Goal: Transaction & Acquisition: Purchase product/service

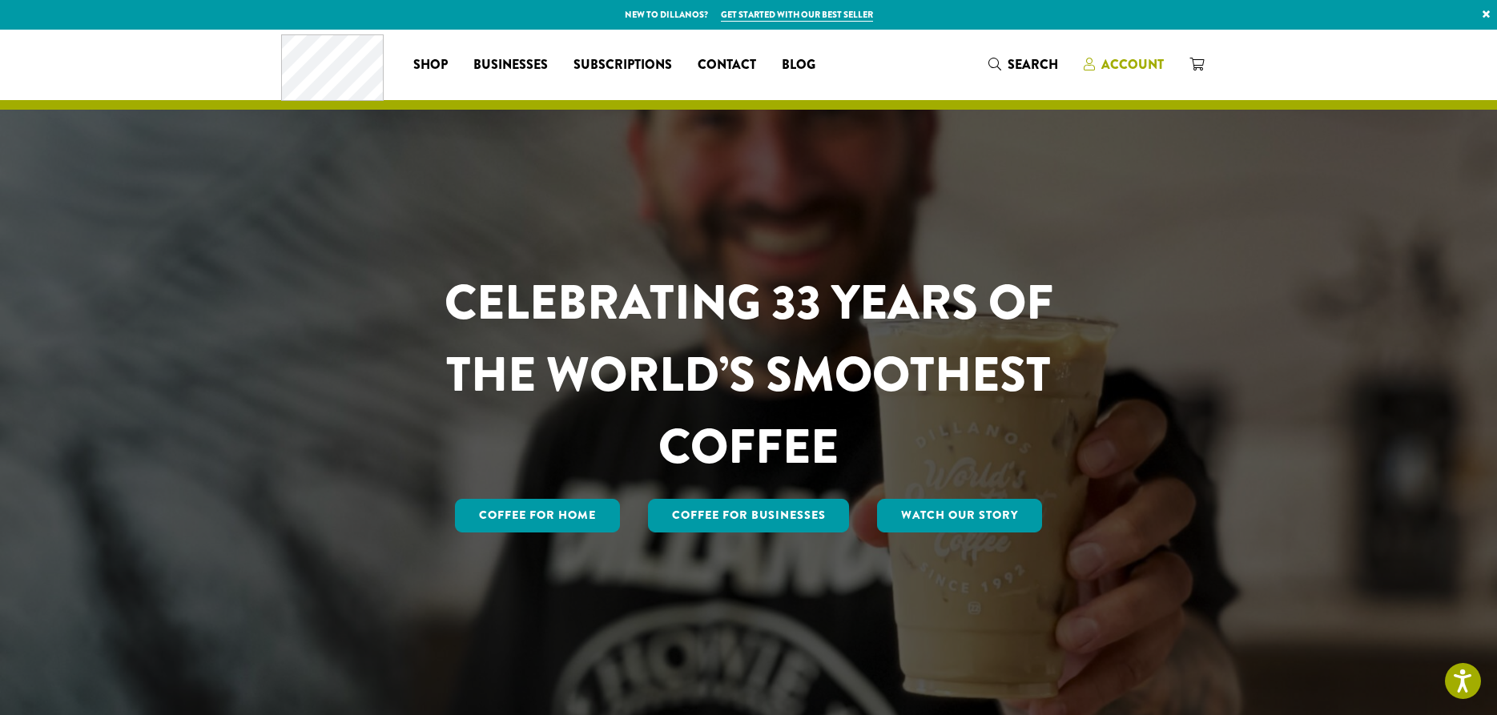
click at [1141, 70] on span "Account" at bounding box center [1132, 64] width 62 height 18
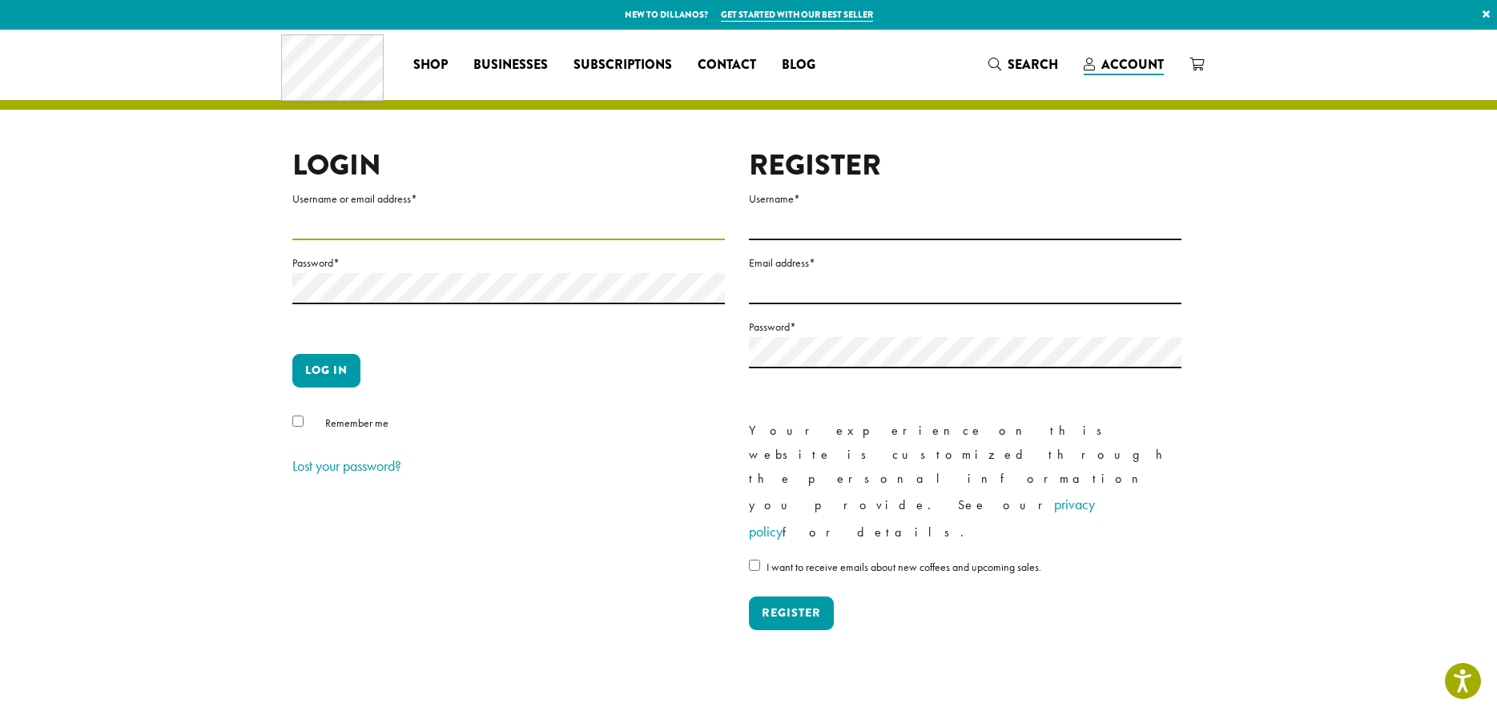
click at [392, 230] on input "Username or email address *" at bounding box center [508, 224] width 433 height 31
type input "**********"
click at [328, 262] on label "Password *" at bounding box center [508, 263] width 433 height 20
click at [332, 373] on button "Log in" at bounding box center [326, 371] width 68 height 34
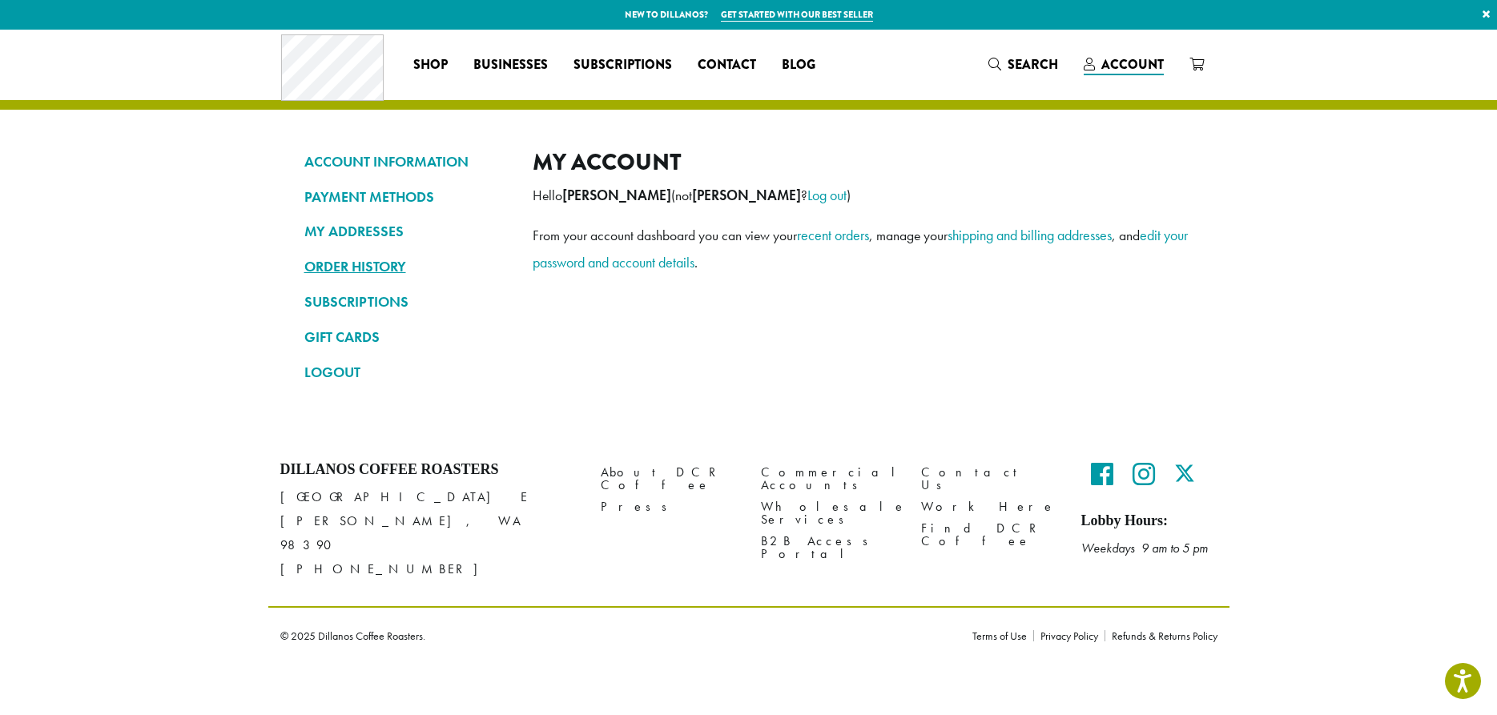
click at [373, 258] on link "ORDER HISTORY" at bounding box center [406, 266] width 204 height 27
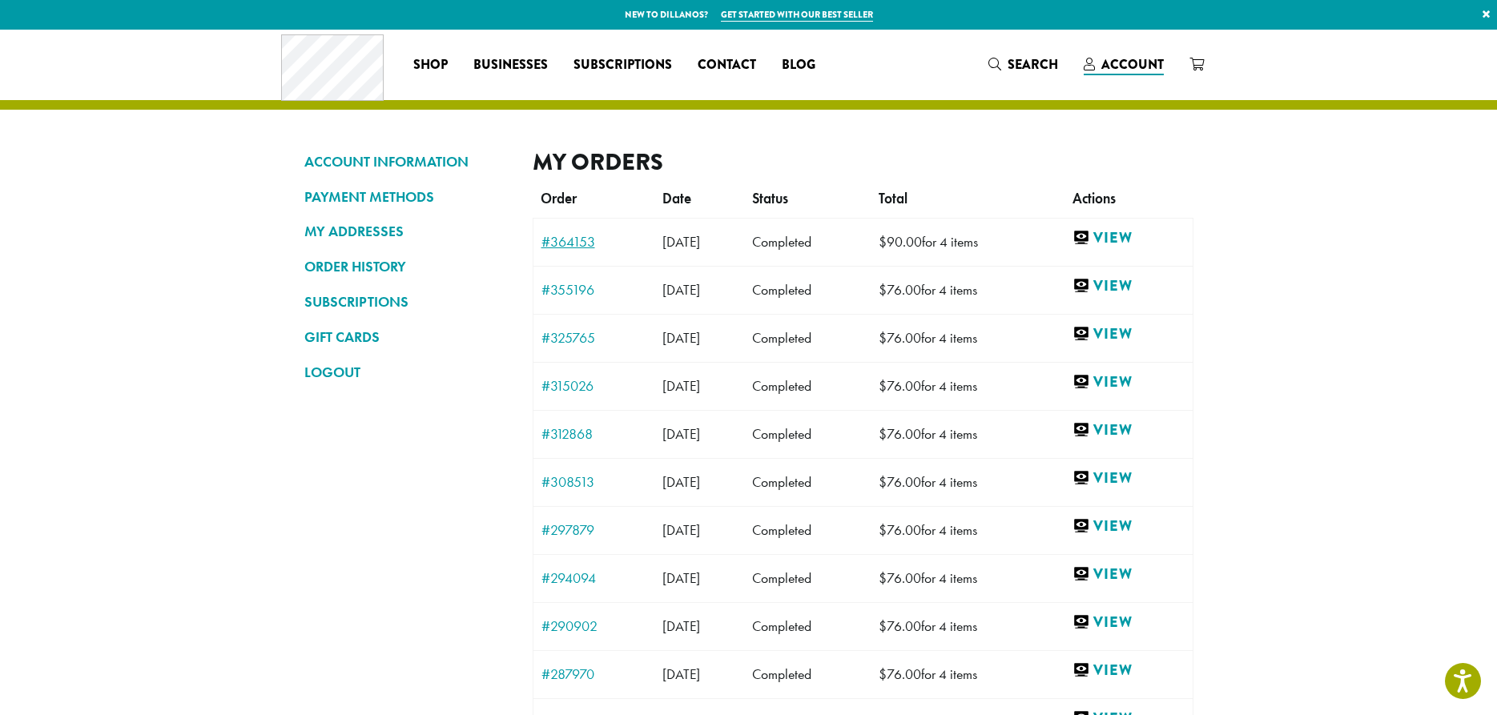
click at [586, 241] on link "#364153" at bounding box center [593, 242] width 105 height 14
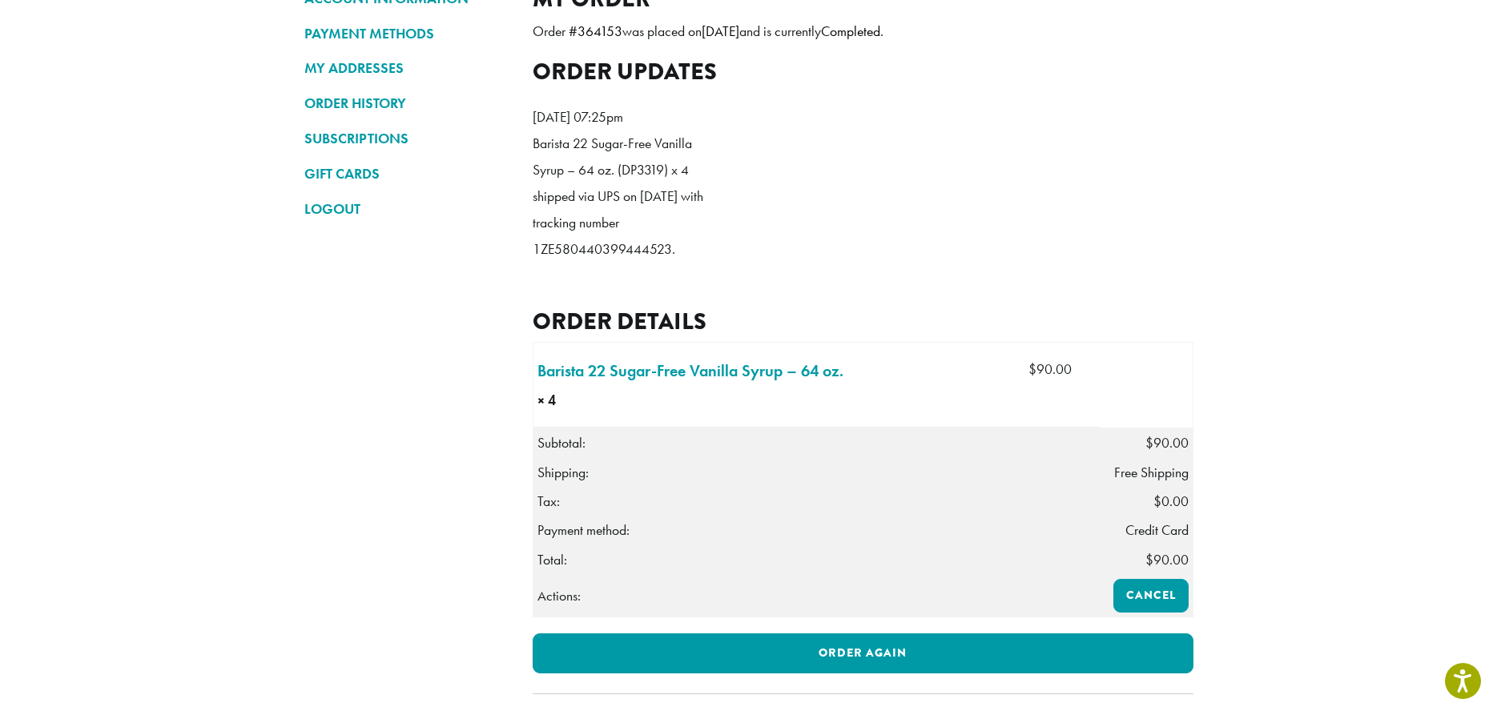
scroll to position [449, 0]
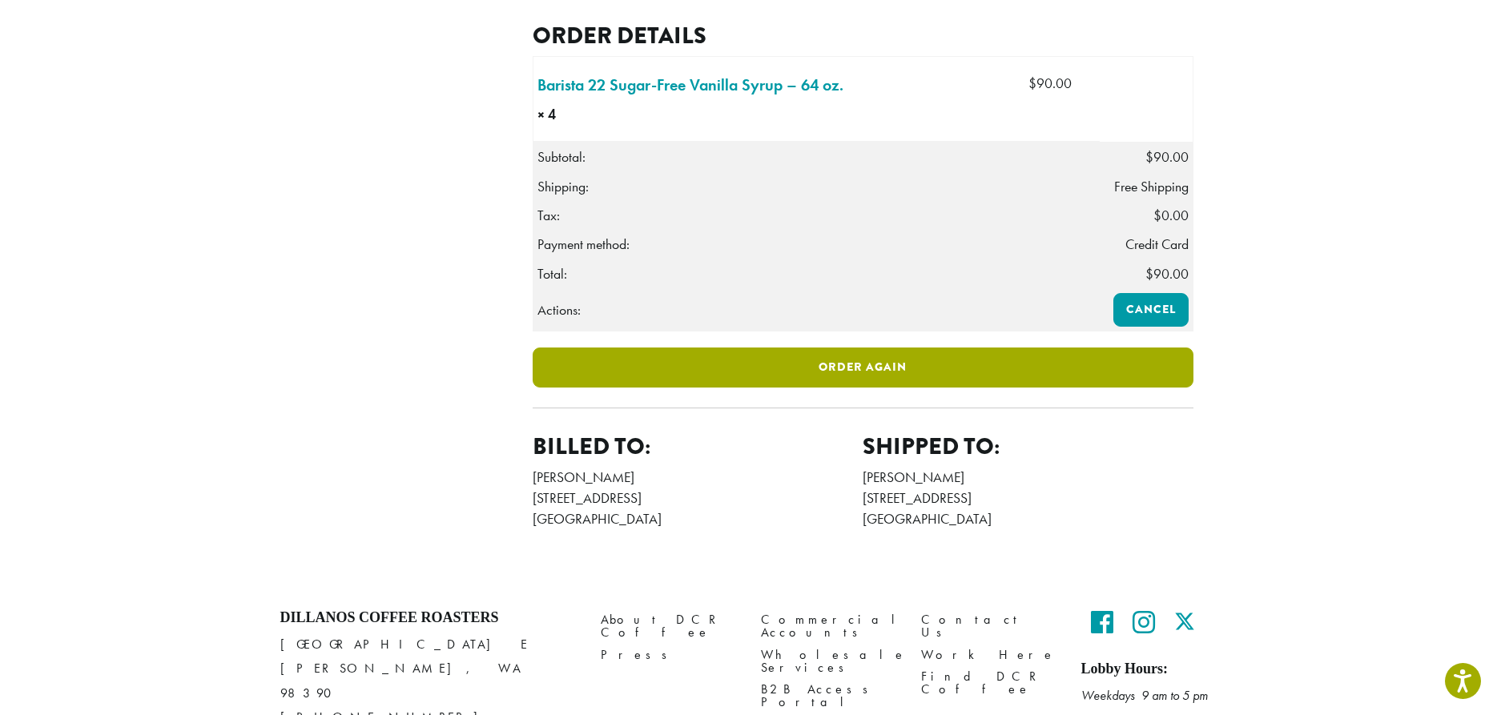
click at [771, 381] on link "Order again" at bounding box center [863, 368] width 661 height 40
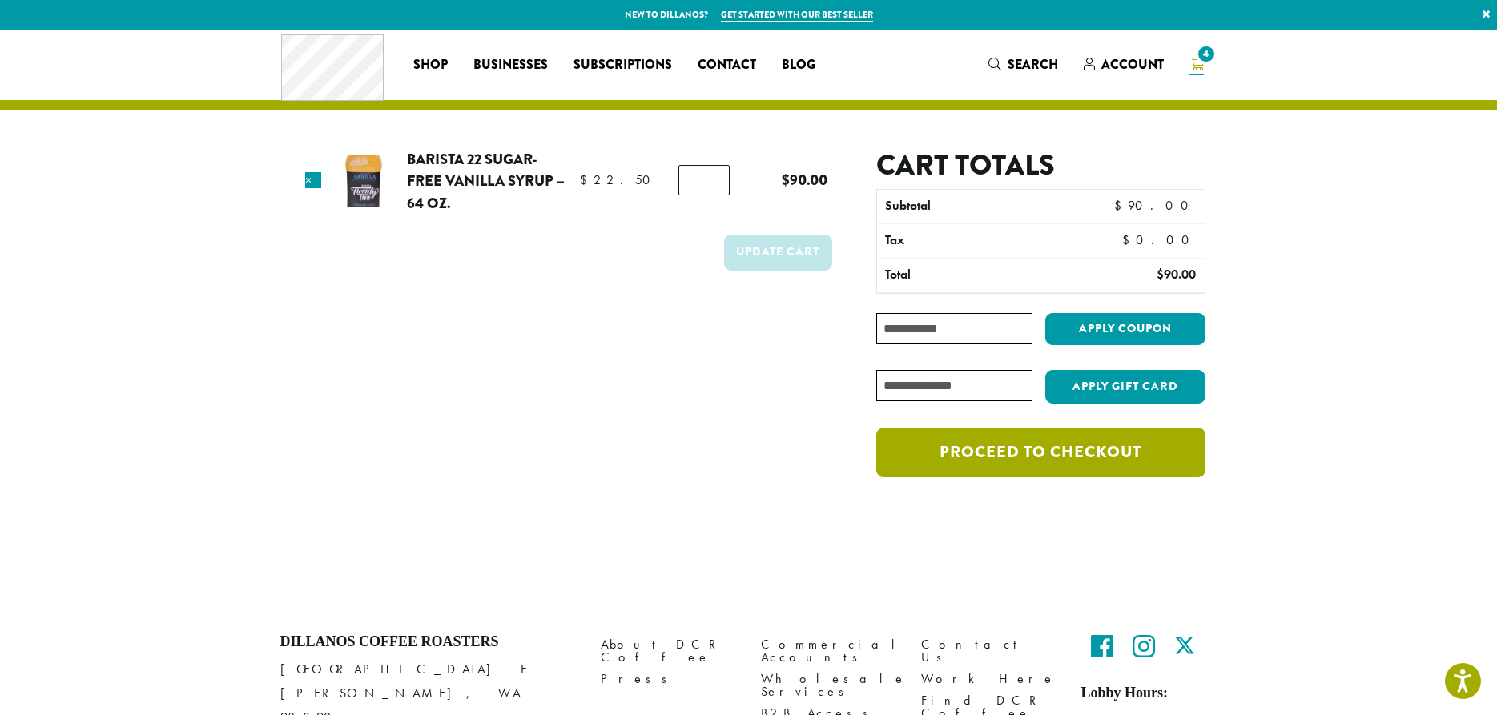
click at [1009, 457] on link "Proceed to checkout" at bounding box center [1040, 453] width 328 height 50
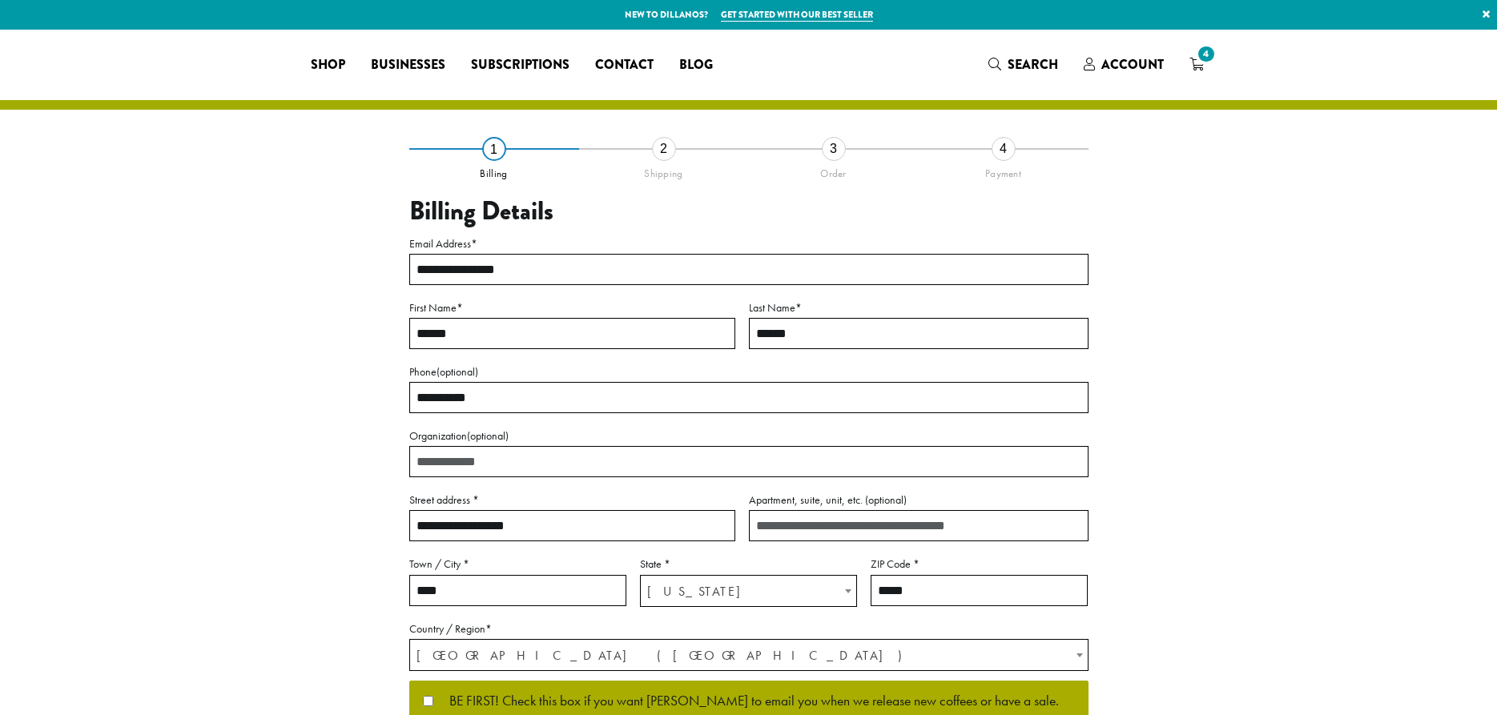
select select "**"
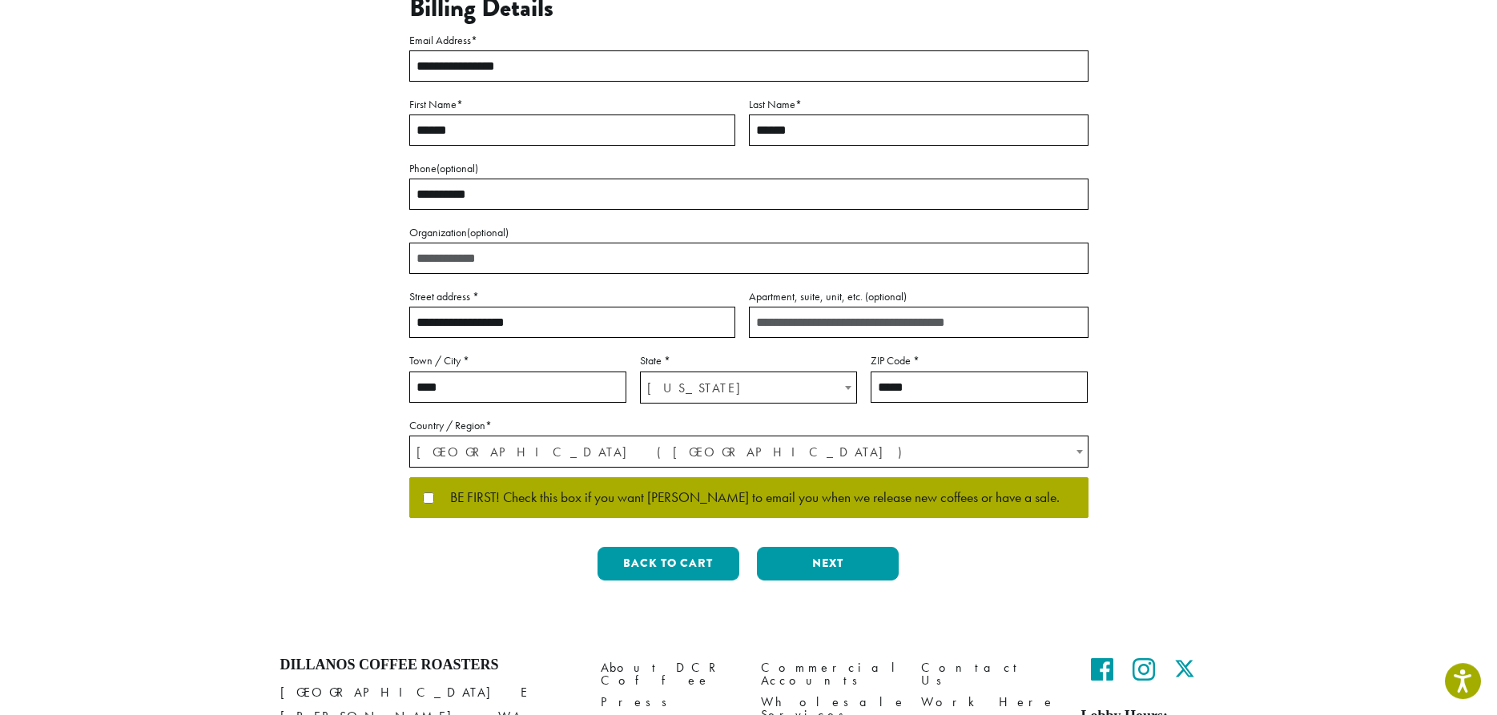
scroll to position [204, 0]
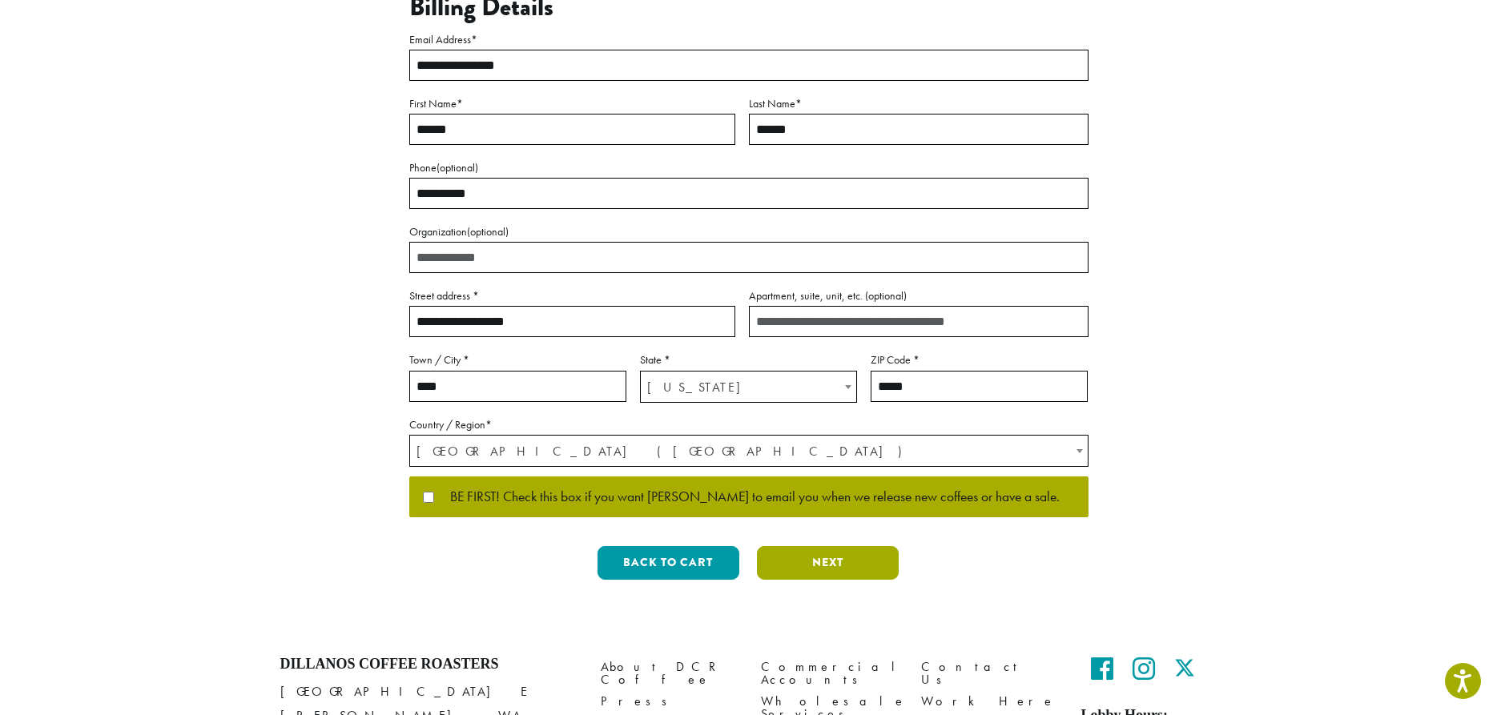
click at [833, 560] on button "Next" at bounding box center [828, 563] width 142 height 34
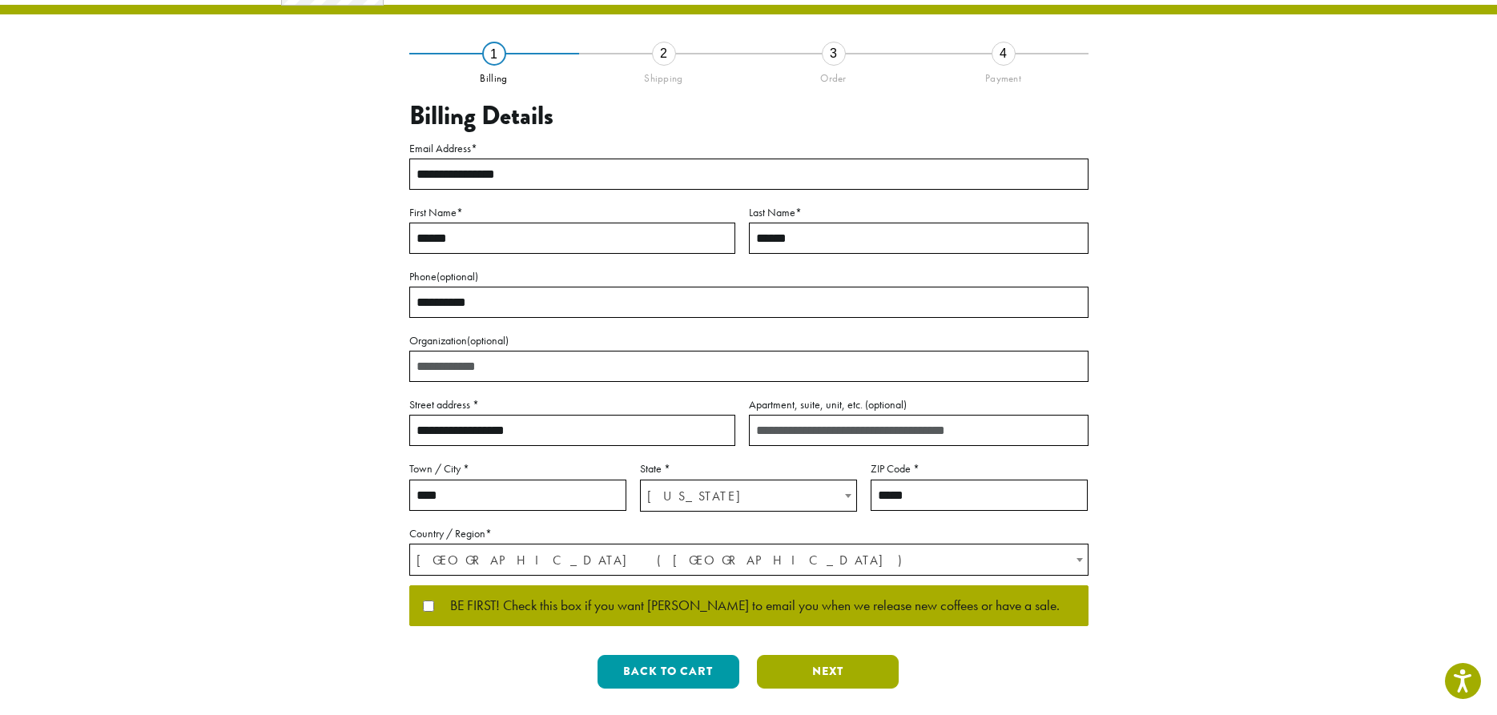
scroll to position [0, 0]
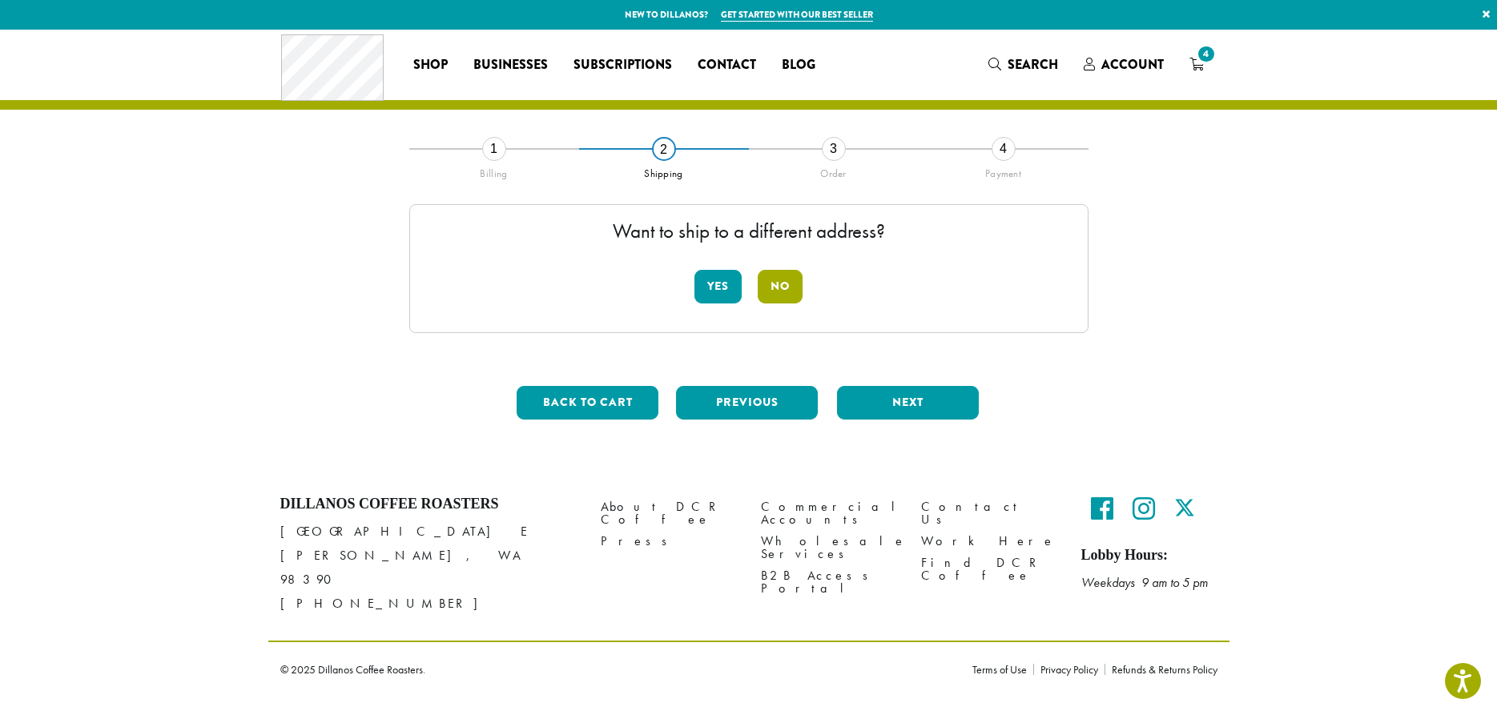
click at [783, 286] on button "No" at bounding box center [780, 287] width 45 height 34
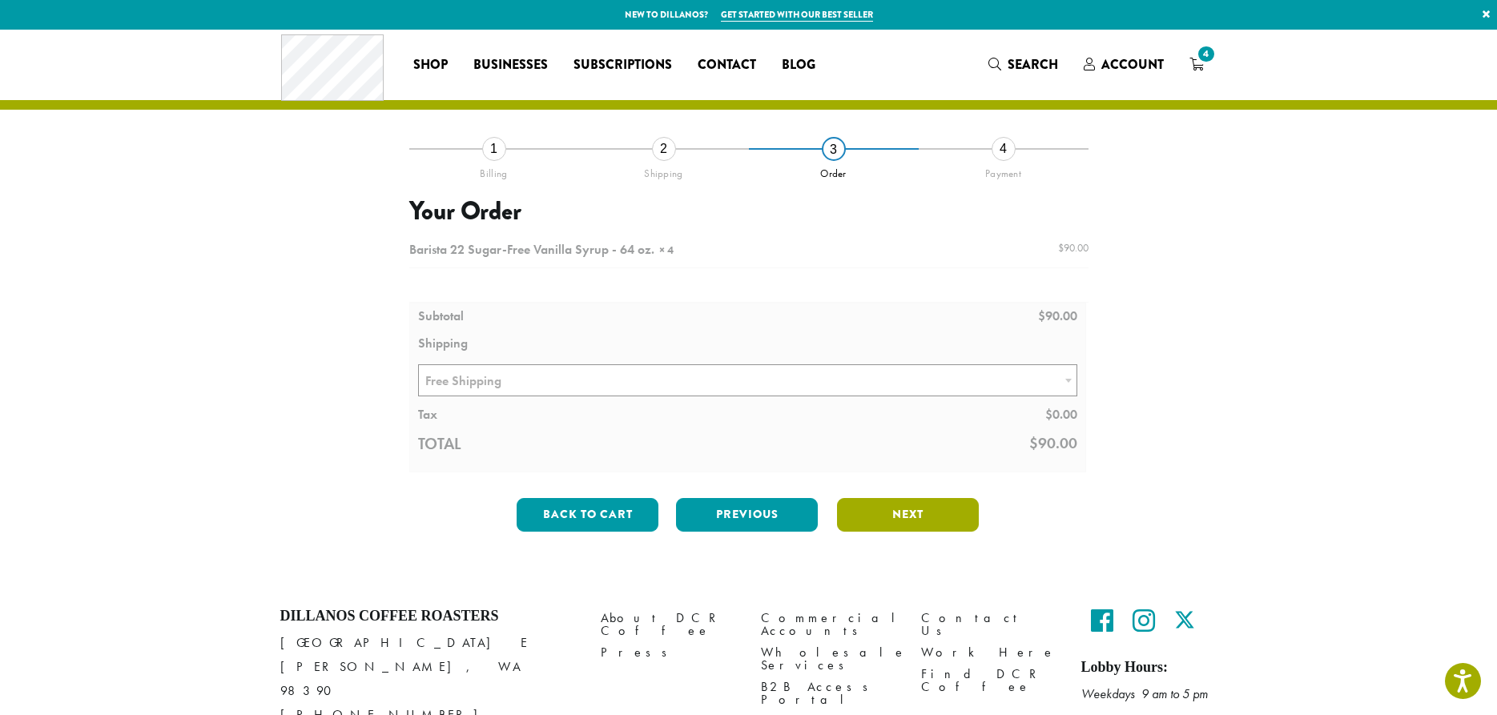
click at [890, 520] on button "Next" at bounding box center [908, 515] width 142 height 34
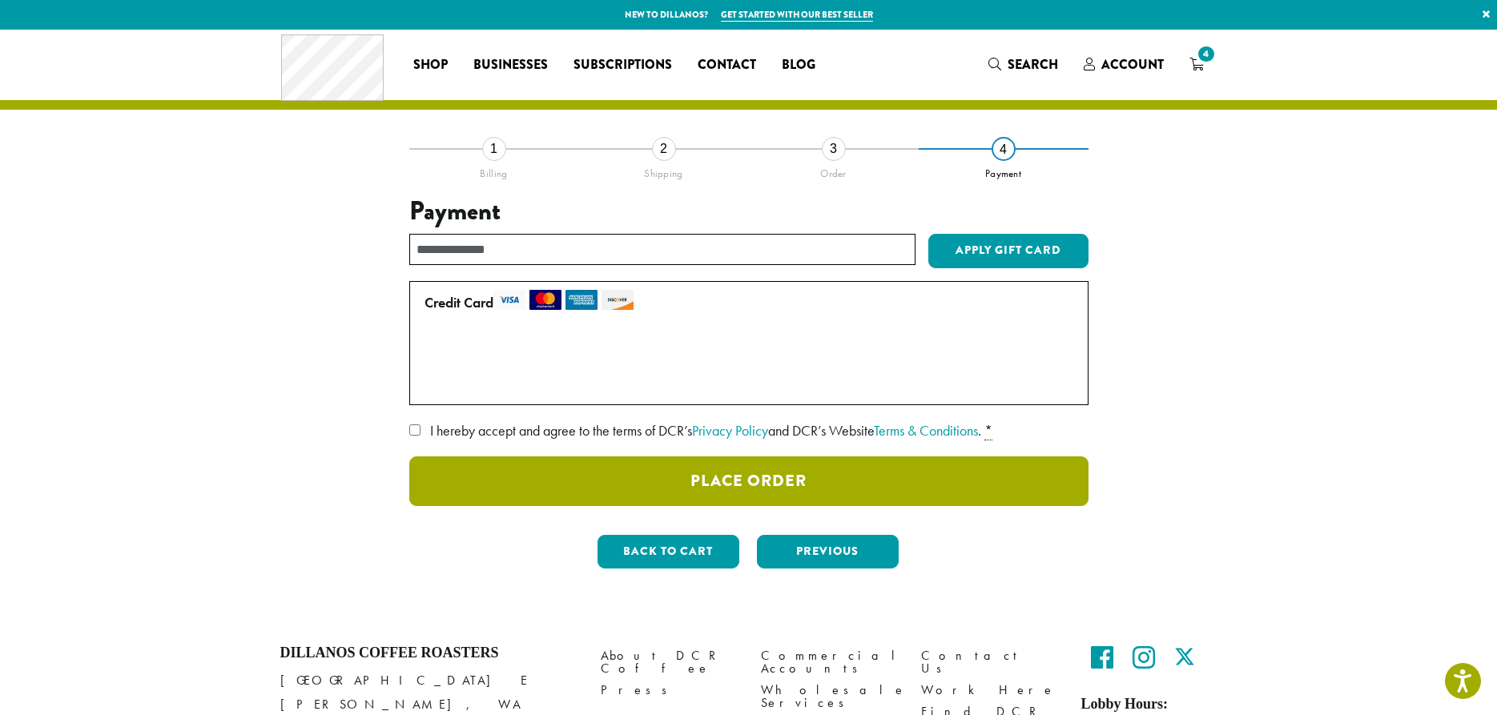
click at [787, 477] on button "Place Order" at bounding box center [748, 482] width 679 height 50
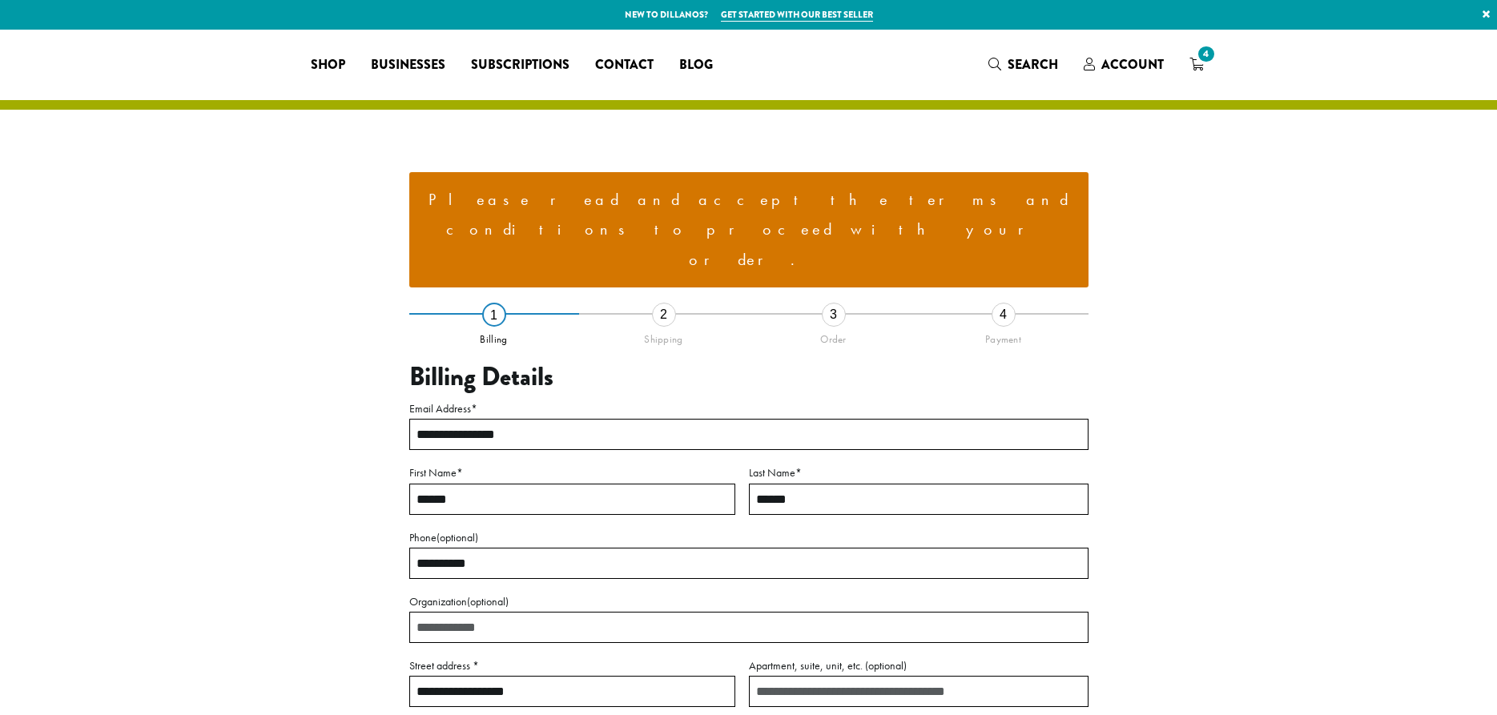
select select "**"
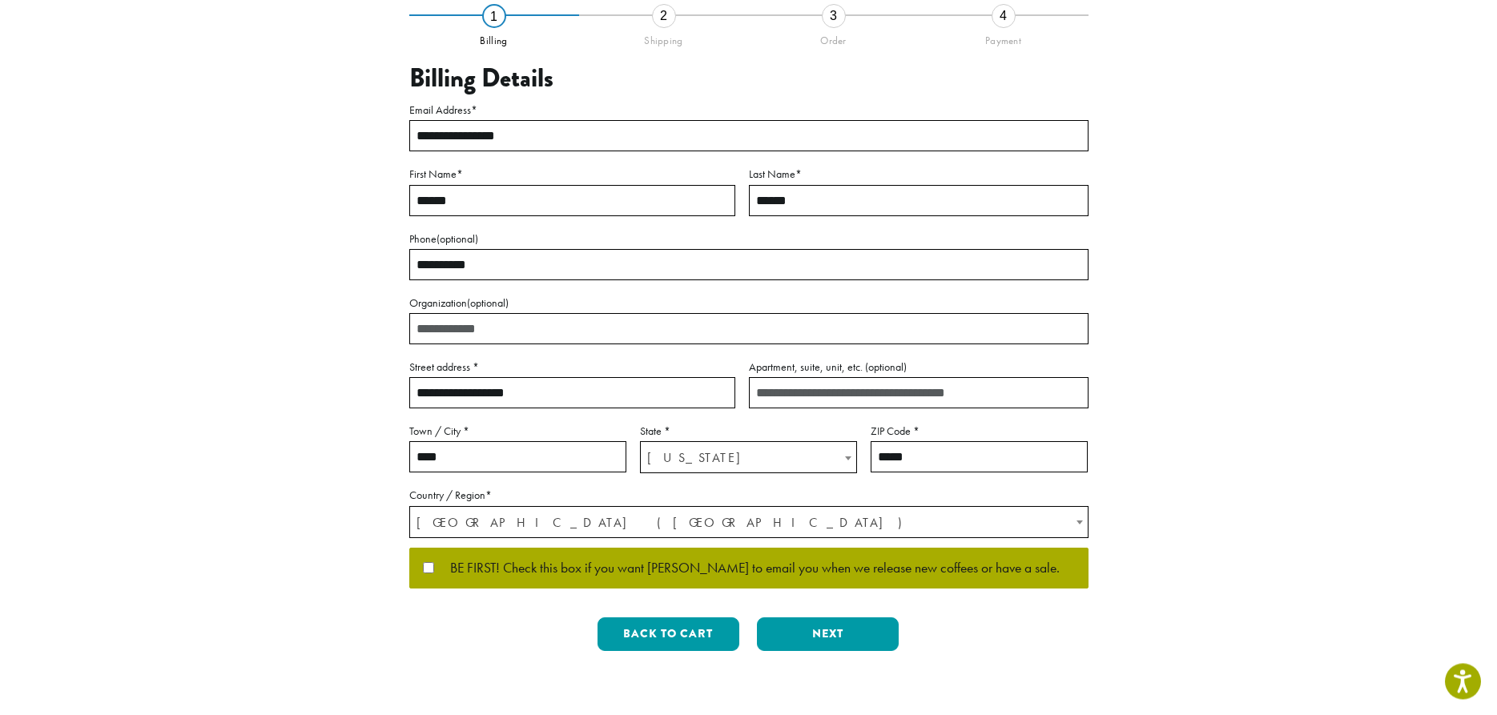
scroll to position [370, 0]
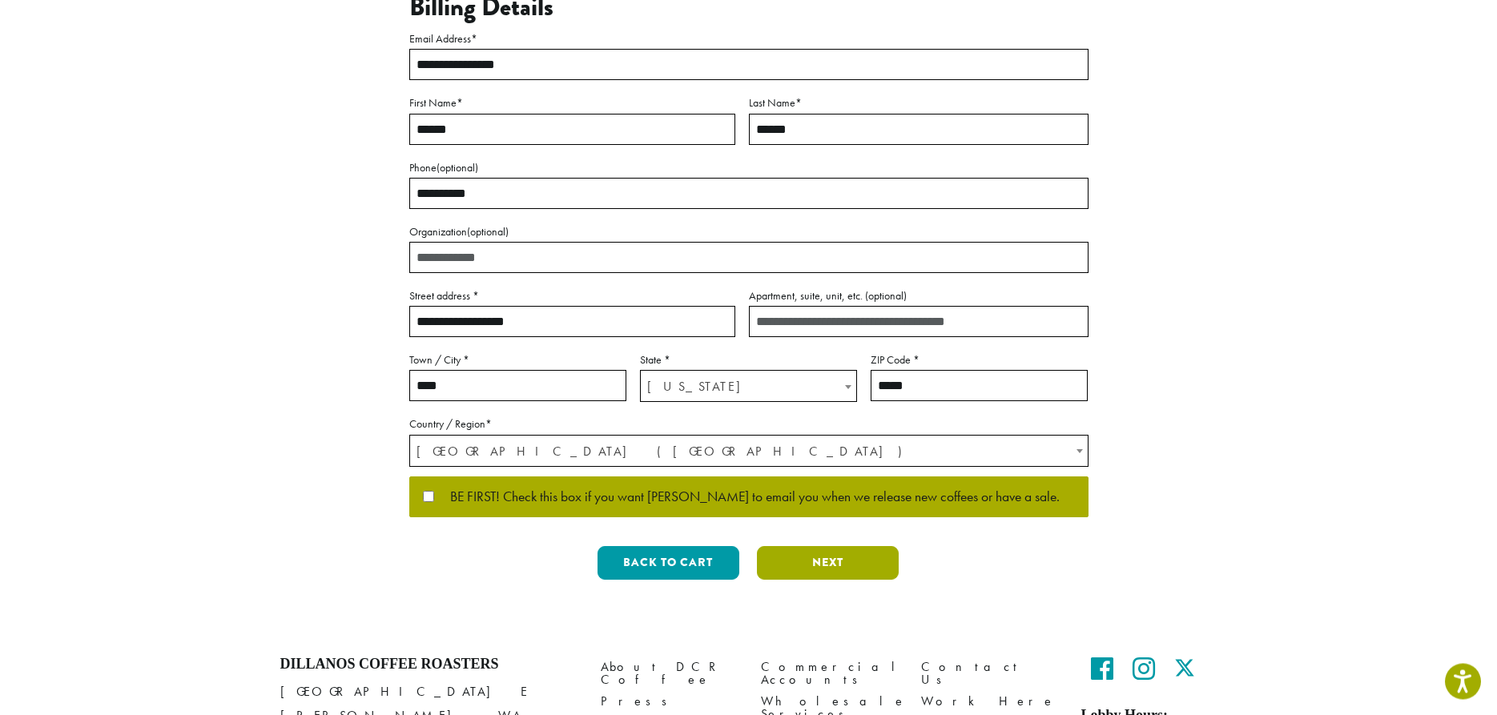
click at [823, 546] on button "Next" at bounding box center [828, 563] width 142 height 34
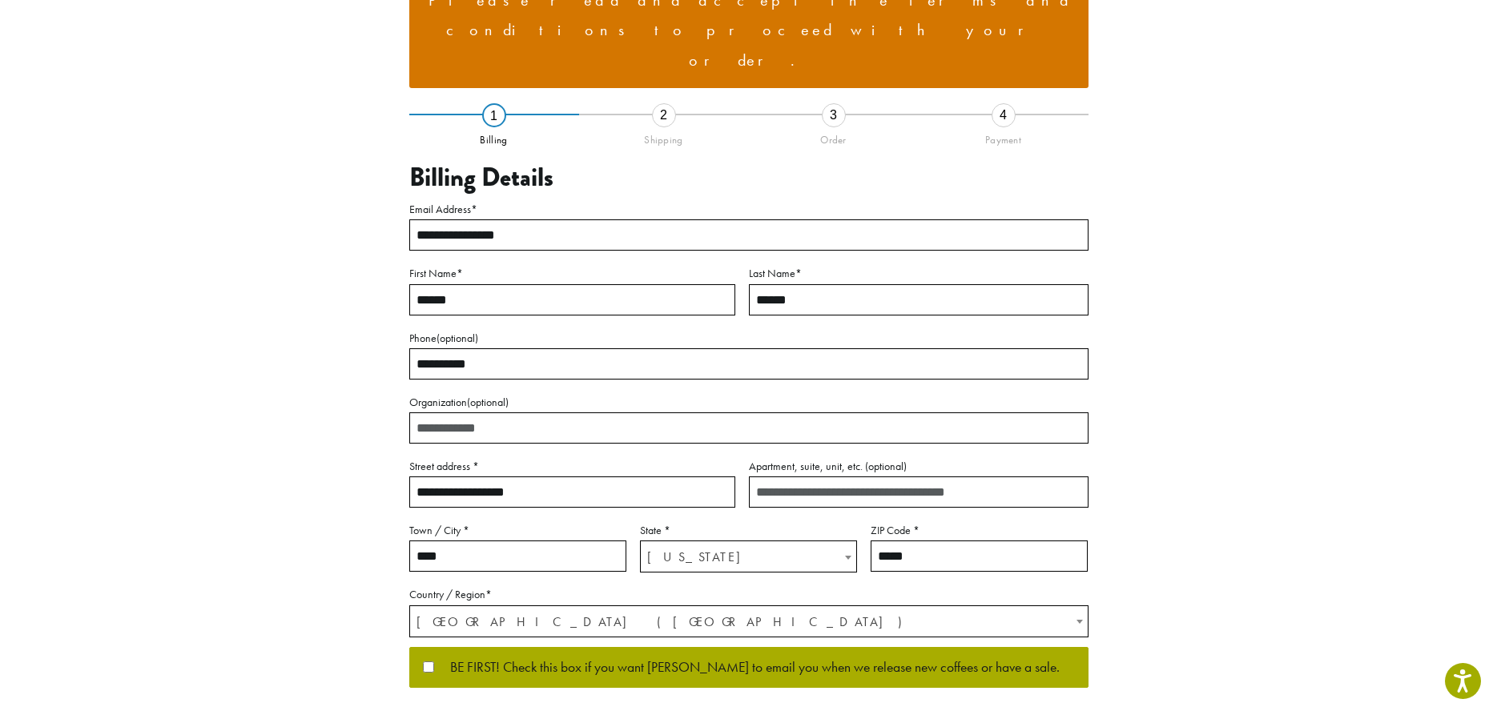
scroll to position [66, 0]
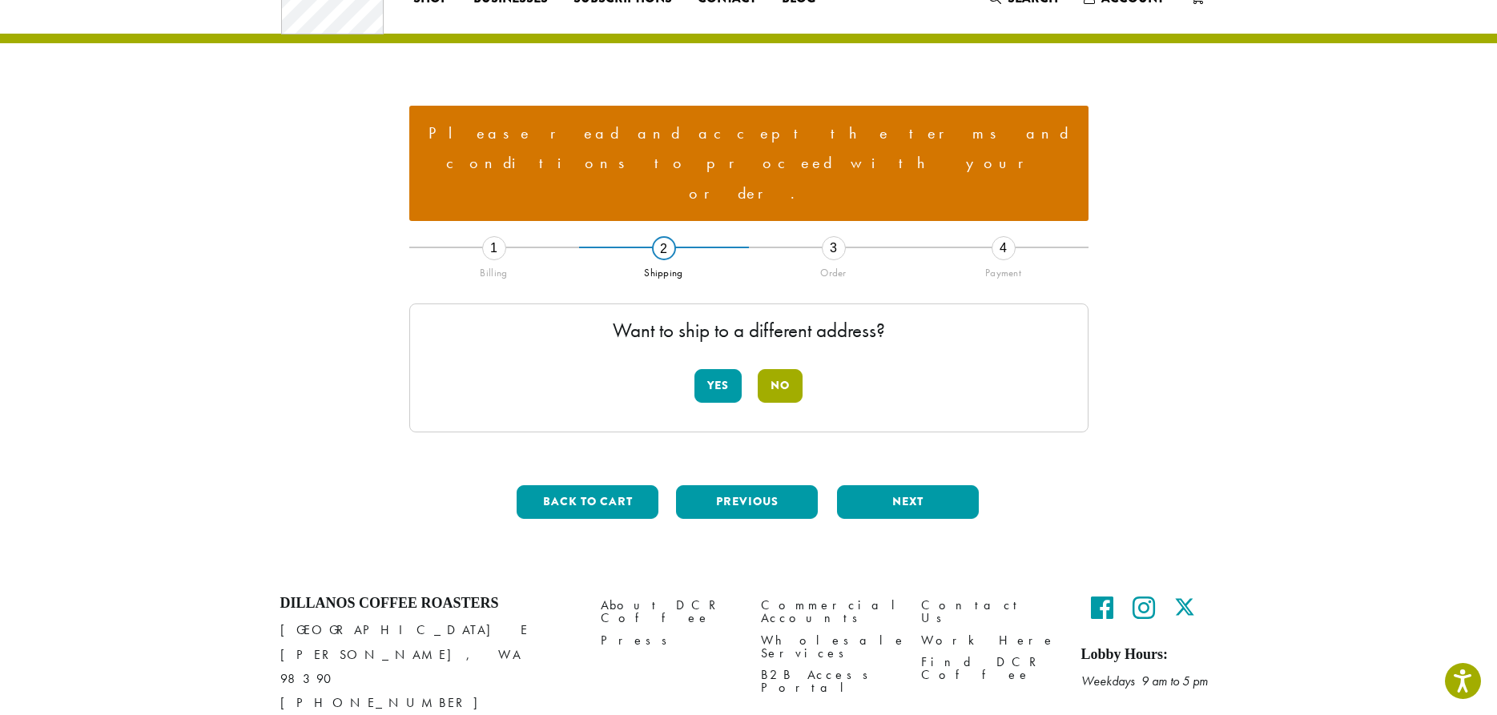
click at [783, 369] on button "No" at bounding box center [780, 386] width 45 height 34
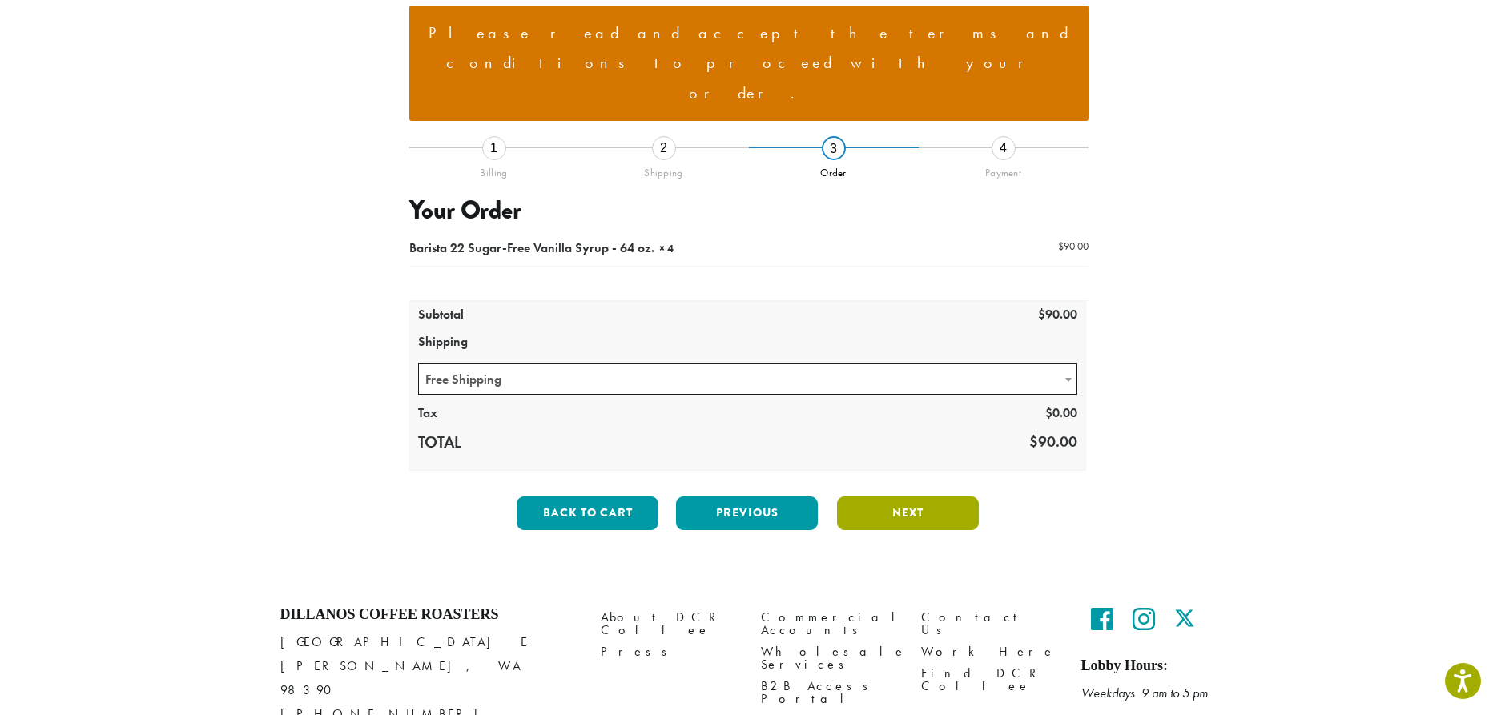
scroll to position [178, 0]
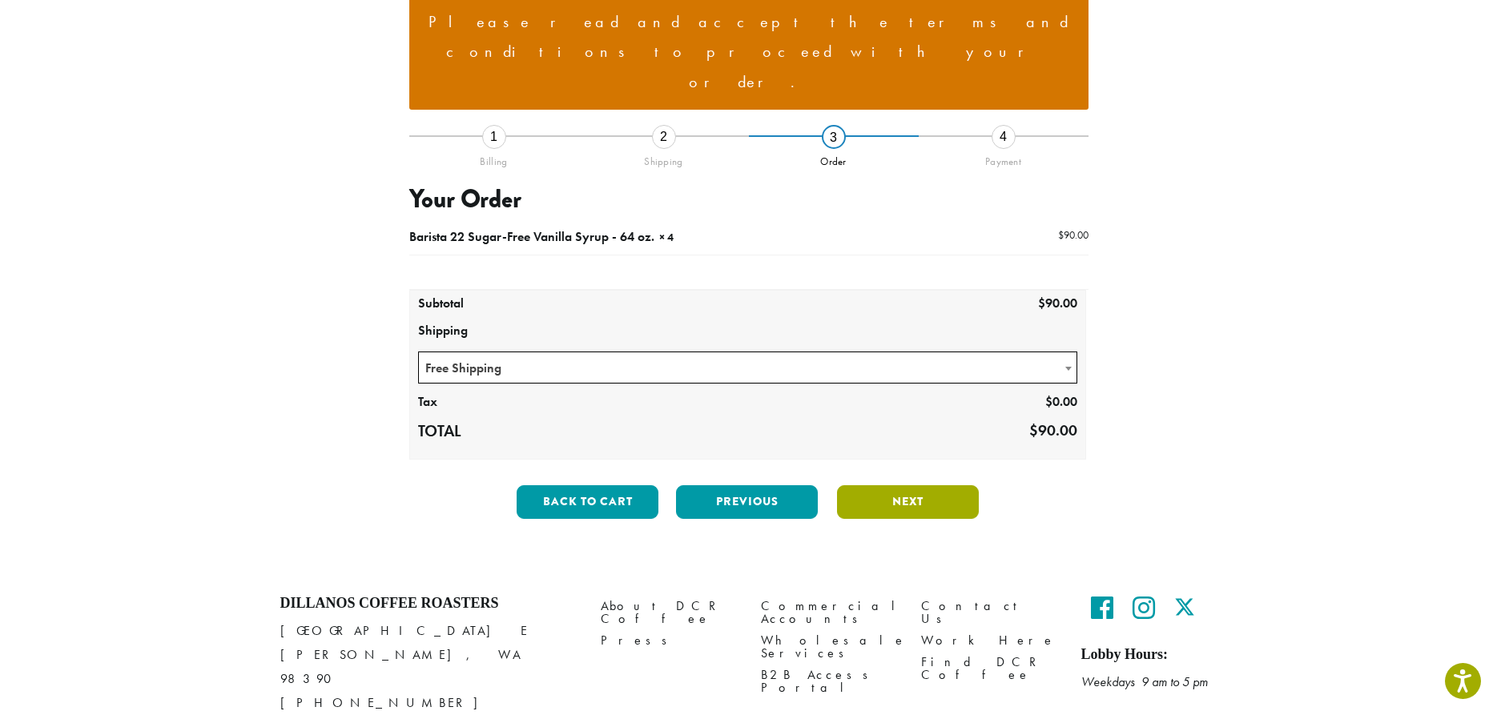
click at [876, 485] on button "Next" at bounding box center [908, 502] width 142 height 34
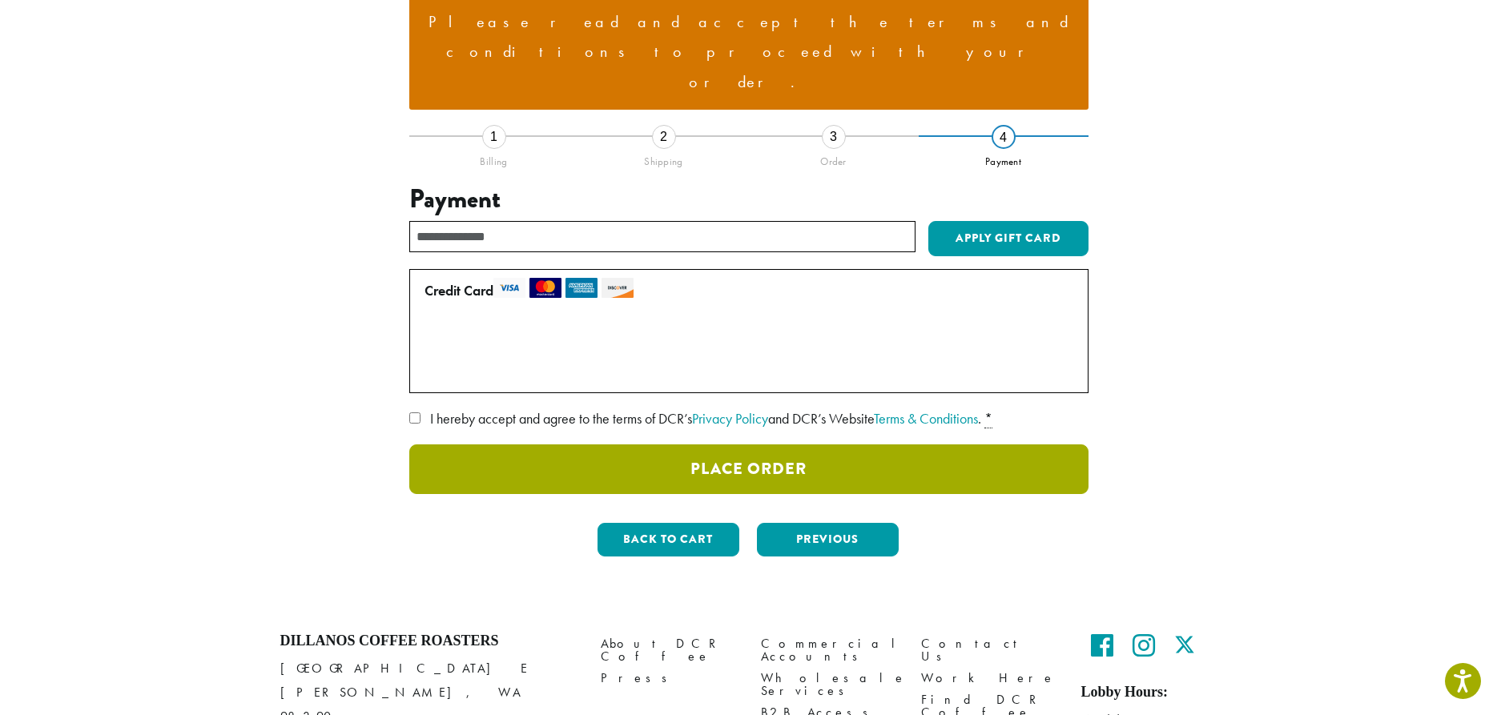
click at [729, 445] on button "Place Order" at bounding box center [748, 470] width 679 height 50
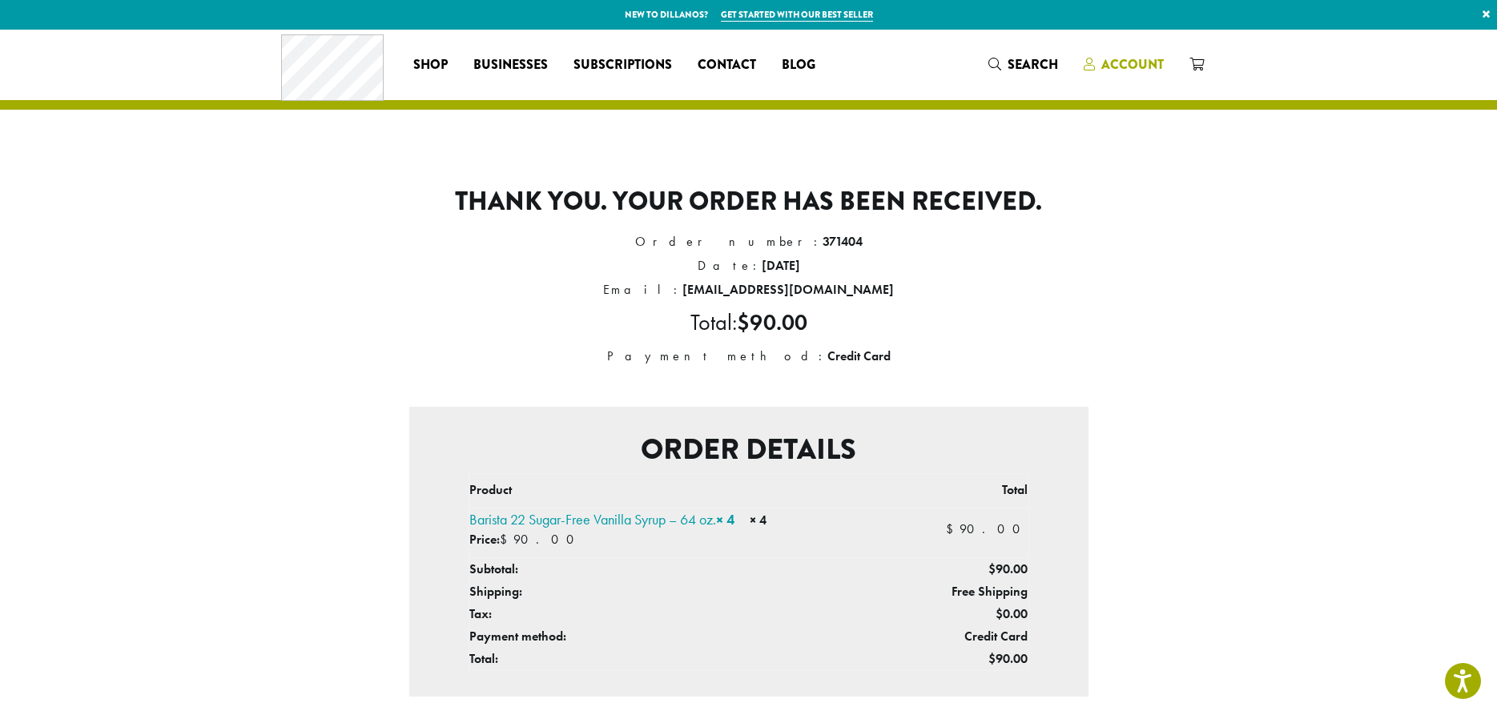
click at [1133, 62] on span "Account" at bounding box center [1132, 64] width 62 height 18
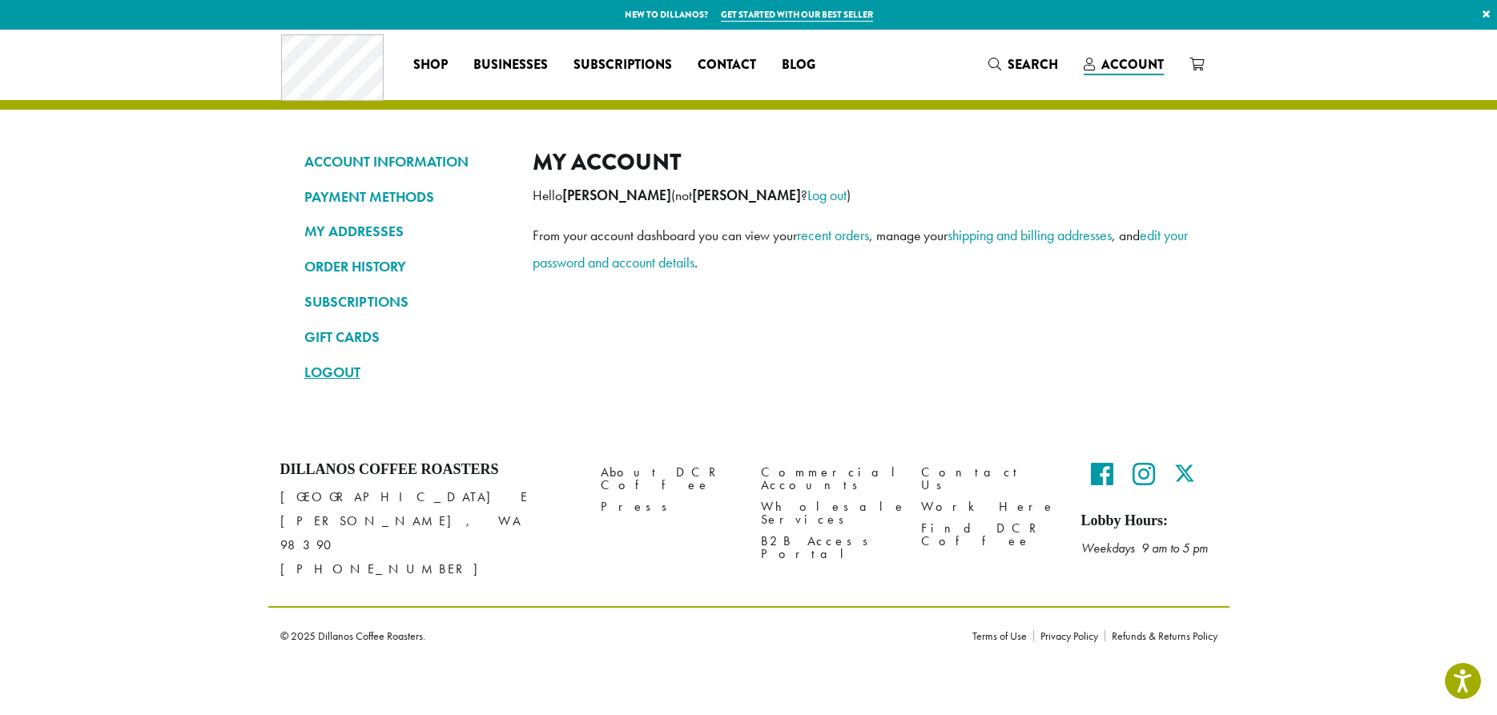
click at [341, 367] on link "LOGOUT" at bounding box center [406, 372] width 204 height 27
